Goal: Book appointment/travel/reservation

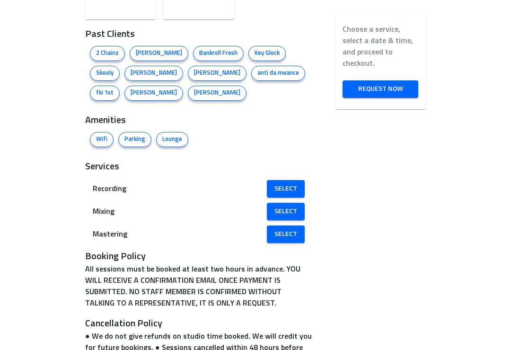
scroll to position [763, 0]
click at [293, 185] on span "Select" at bounding box center [286, 189] width 23 height 12
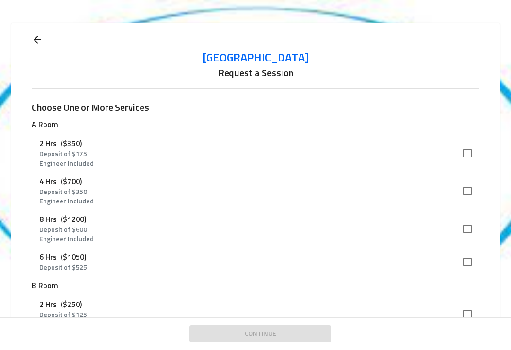
click at [43, 41] on icon at bounding box center [37, 39] width 11 height 11
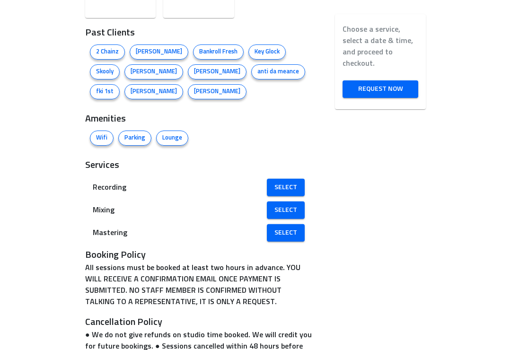
scroll to position [765, 0]
click at [288, 189] on span "Select" at bounding box center [286, 188] width 23 height 12
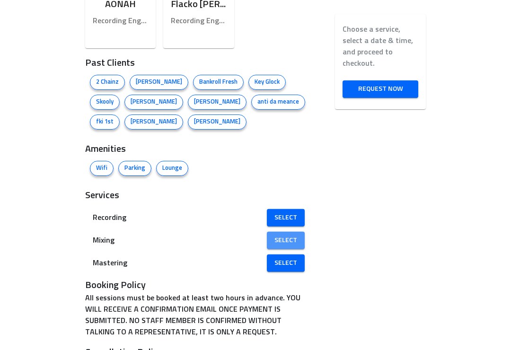
scroll to position [734, 0]
click at [291, 246] on link "Select" at bounding box center [286, 241] width 38 height 18
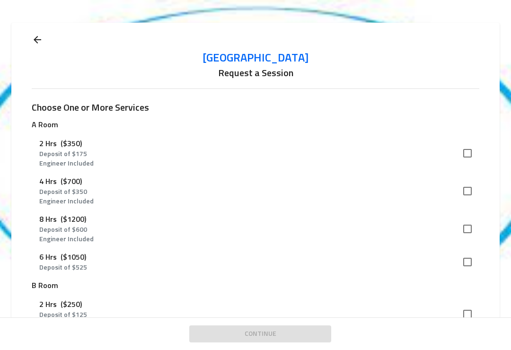
click at [35, 42] on icon at bounding box center [37, 39] width 11 height 11
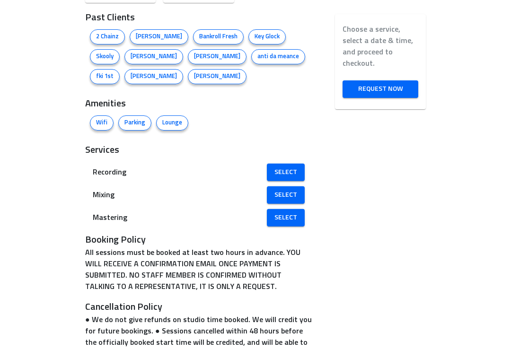
scroll to position [776, 0]
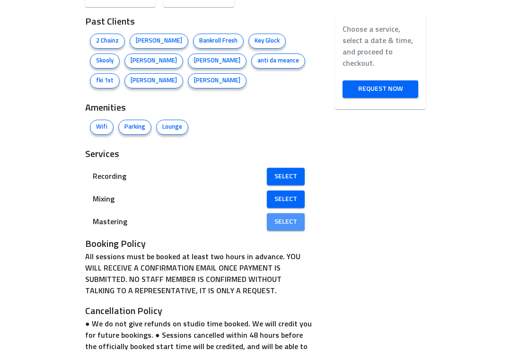
click at [295, 221] on span "Select" at bounding box center [286, 222] width 23 height 12
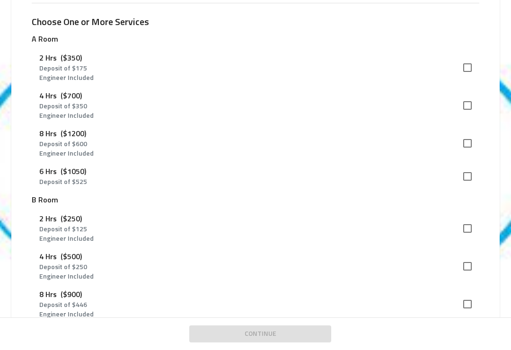
scroll to position [87, 0]
